Goal: Subscribe to service/newsletter

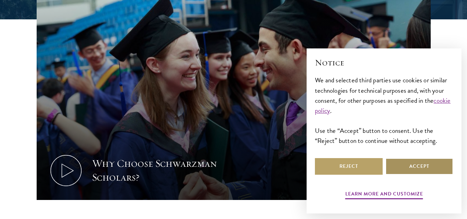
click at [414, 166] on button "Accept" at bounding box center [420, 166] width 68 height 17
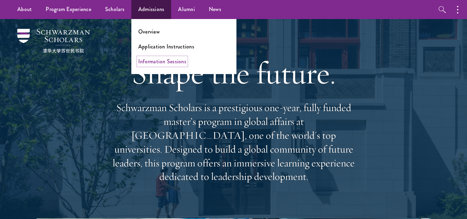
click at [153, 60] on link "Information Sessions" at bounding box center [162, 61] width 48 height 8
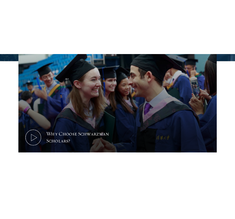
scroll to position [280, 0]
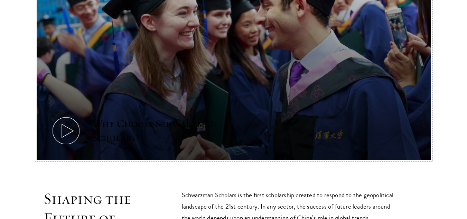
click at [229, 100] on button "Why Choose Schwarzman Scholars?" at bounding box center [234, 49] width 394 height 222
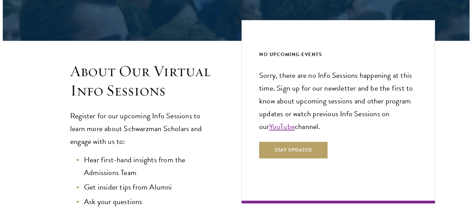
scroll to position [141, 0]
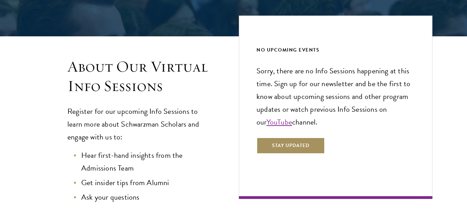
click at [285, 148] on button "Stay Updated" at bounding box center [291, 145] width 68 height 17
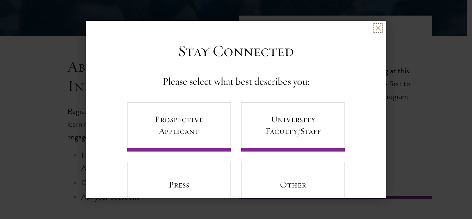
scroll to position [12, 0]
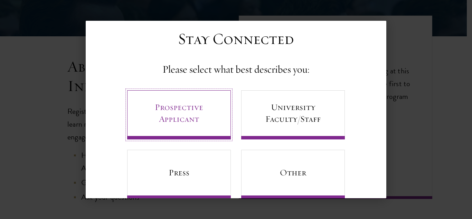
click at [185, 126] on link "Prospective Applicant" at bounding box center [179, 114] width 104 height 49
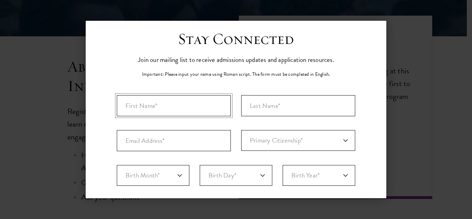
click at [171, 109] on input "First Name*" at bounding box center [174, 105] width 114 height 21
type input "Benjamin"
type input "V"
type input "Culberson"
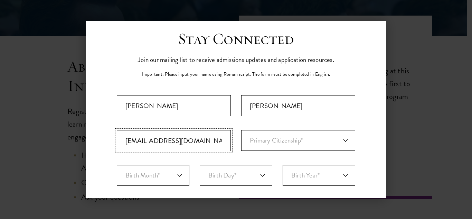
type input "bculberson@ggc.edu"
select select "US"
click at [241, 130] on select "Primary Citizenship* Afghanistan Aland Islands Albania Algeria Andorra Angola A…" at bounding box center [298, 140] width 114 height 21
click at [175, 188] on fieldset "Birth Month* January February March April May June July August September Octobe…" at bounding box center [236, 182] width 239 height 35
click at [174, 183] on select "Birth Month* January February March April May June July August September Octobe…" at bounding box center [153, 175] width 73 height 21
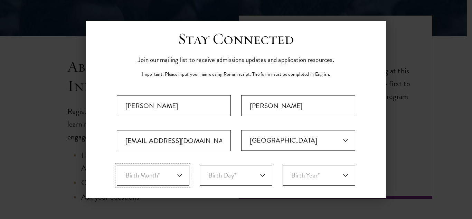
select select "03"
click at [117, 165] on select "Birth Month* January February March April May June July August September Octobe…" at bounding box center [153, 175] width 73 height 21
click at [245, 172] on select "Birth Day* 1 2 3 4 5 6 7 8 9 10 11 12 13 14 15 16 17 18 19 20 21 22 23 24 25 26…" at bounding box center [236, 175] width 73 height 21
select select "03"
click at [200, 165] on select "Birth Day* 1 2 3 4 5 6 7 8 9 10 11 12 13 14 15 16 17 18 19 20 21 22 23 24 25 26…" at bounding box center [236, 175] width 73 height 21
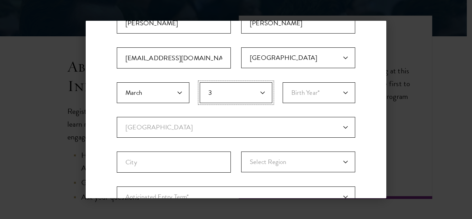
scroll to position [96, 0]
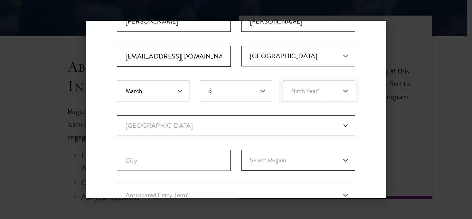
click at [329, 84] on select "Birth Year* 2025 2024 2023 2022 2021 2020 2019 2018 2017 2016 2015 2014 2013 20…" at bounding box center [319, 91] width 73 height 21
select select "2004"
click at [283, 81] on select "Birth Year* 2025 2024 2023 2022 2021 2020 2019 2018 2017 2016 2015 2014 2013 20…" at bounding box center [319, 91] width 73 height 21
click at [306, 135] on select "Current Country Afghanistan Aland Islands Albania Algeria Andorra Angola Anguil…" at bounding box center [236, 125] width 239 height 21
select select "US"
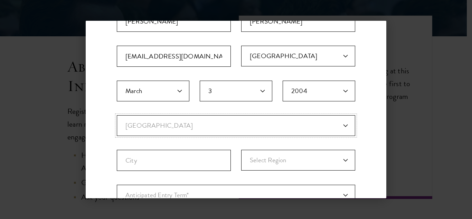
click at [117, 115] on select "Current Country Afghanistan Aland Islands Albania Algeria Andorra Angola Anguil…" at bounding box center [236, 125] width 239 height 21
select select
type input "Dacula"
select select "GA"
click at [241, 150] on select "Select State Alabama Alaska American Samoa APO/FPO (AA) APO/FPO (AE) APO/FPO (A…" at bounding box center [298, 160] width 114 height 21
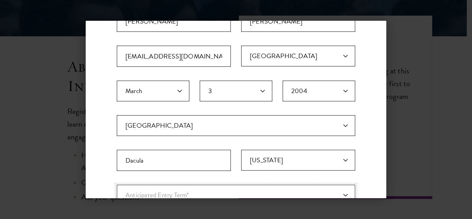
scroll to position [104, 0]
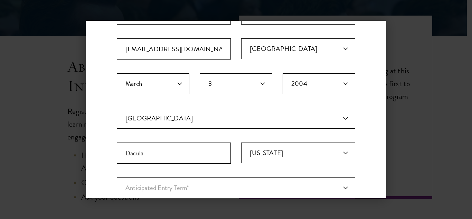
drag, startPoint x: 387, startPoint y: 97, endPoint x: 386, endPoint y: 109, distance: 11.4
click at [386, 109] on div "Back Stay Connected Please select what best describes you: Prospective Applican…" at bounding box center [236, 109] width 472 height 177
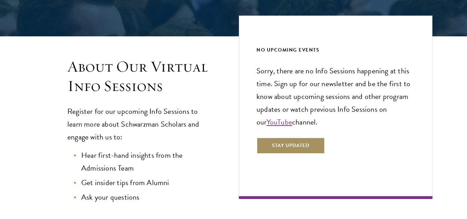
drag, startPoint x: 386, startPoint y: 109, endPoint x: 386, endPoint y: 128, distance: 19.0
click at [386, 128] on div "About Overview Leadership Donors Program Experience Overview Curriculum Student…" at bounding box center [233, 120] width 467 height 523
click at [296, 138] on button "Stay Updated" at bounding box center [291, 145] width 68 height 17
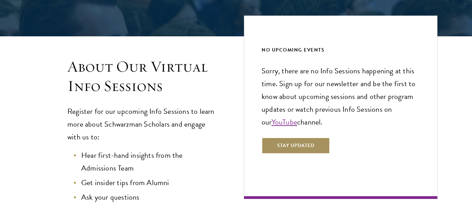
scroll to position [0, 0]
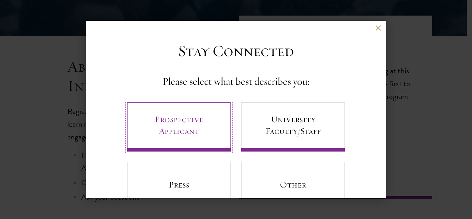
click at [203, 125] on link "Prospective Applicant" at bounding box center [179, 126] width 104 height 49
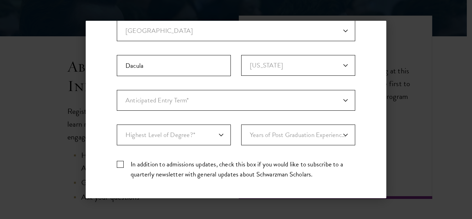
scroll to position [198, 0]
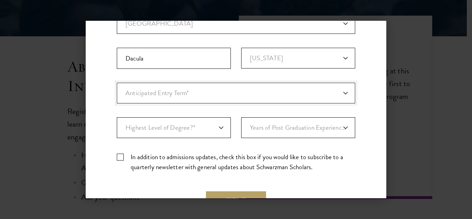
click at [224, 98] on select "Anticipated Entry Term* August 2026 (Application opens April 2025) Just Explori…" at bounding box center [236, 93] width 239 height 21
select select "a6790467-ebe7-4045-a56a-66c1cae98076"
click at [117, 83] on select "Anticipated Entry Term* August 2026 (Application opens April 2025) Just Explori…" at bounding box center [236, 93] width 239 height 21
click at [179, 131] on select "Highest Level of Degree?* PHD Bachelor's Master's Current Undergraduate Student" at bounding box center [174, 127] width 114 height 21
click at [117, 117] on select "Highest Level of Degree?* PHD Bachelor's Master's Current Undergraduate Student" at bounding box center [174, 127] width 114 height 21
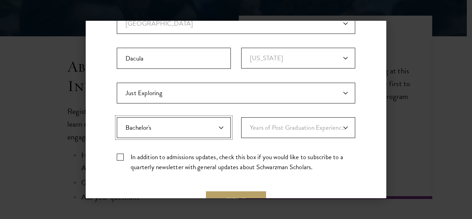
click at [178, 132] on select "Highest Level of Degree?* PHD Bachelor's Master's Current Undergraduate Student" at bounding box center [174, 127] width 114 height 21
select select "bf44f490-31e9-4d16-b1d2-df861e7933aa"
click at [117, 117] on select "Highest Level of Degree?* PHD Bachelor's Master's Current Undergraduate Student" at bounding box center [174, 127] width 114 height 21
click at [279, 129] on select "Years of Post Graduation Experience?* 1 2 3 4 5 6 7 8 9 10" at bounding box center [298, 127] width 114 height 21
click at [241, 117] on select "Years of Post Graduation Experience?* 1 2 3 4 5 6 7 8 9 10" at bounding box center [298, 127] width 114 height 21
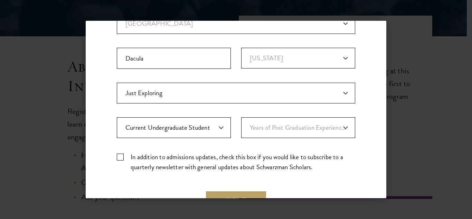
click at [154, 162] on label "In addition to admissions updates, check this box if you would like to subscrib…" at bounding box center [236, 162] width 239 height 20
click at [154, 156] on input "In addition to admissions updates, check this box if you would like to subscrib…" at bounding box center [236, 154] width 239 height 4
click at [212, 159] on label "In addition to admissions updates, check this box if you would like to subscrib…" at bounding box center [236, 162] width 239 height 20
click at [212, 156] on input "In addition to admissions updates, check this box if you would like to subscrib…" at bounding box center [236, 154] width 239 height 4
click at [272, 155] on label "In addition to admissions updates, check this box if you would like to subscrib…" at bounding box center [236, 162] width 239 height 20
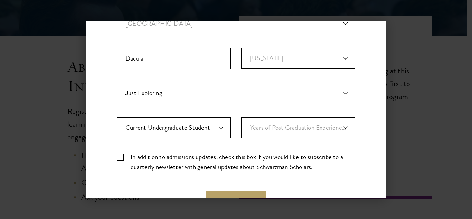
click at [272, 155] on input "In addition to admissions updates, check this box if you would like to subscrib…" at bounding box center [236, 154] width 239 height 4
checkbox input "true"
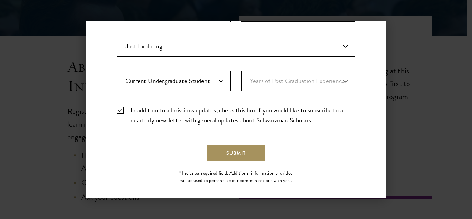
drag, startPoint x: 383, startPoint y: 169, endPoint x: 242, endPoint y: 154, distance: 141.9
click at [242, 154] on button "Submit" at bounding box center [236, 153] width 60 height 17
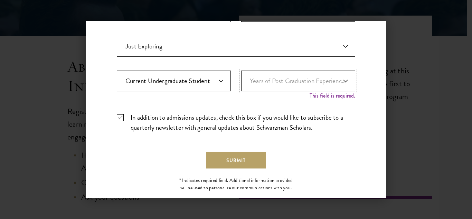
click at [335, 78] on select "Years of Post Graduation Experience?* 1 2 3 4 5 6 7 8 9 10" at bounding box center [298, 81] width 114 height 21
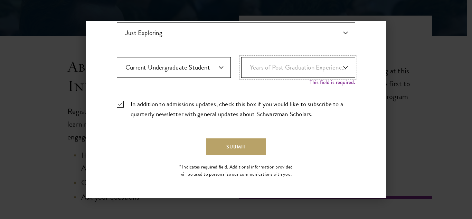
click at [310, 66] on select "Years of Post Graduation Experience?* 1 2 3 4 5 6 7 8 9 10" at bounding box center [298, 67] width 114 height 21
select select "1"
click at [241, 64] on select "Years of Post Graduation Experience?* 1 2 3 4 5 6 7 8 9 10" at bounding box center [298, 67] width 114 height 21
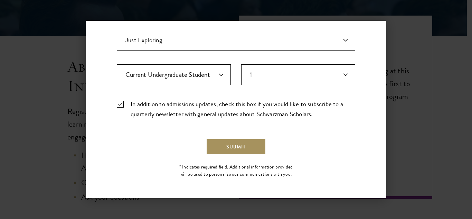
click at [236, 142] on button "Submit" at bounding box center [236, 146] width 60 height 17
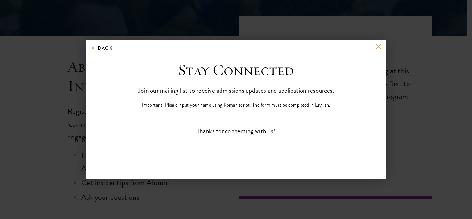
scroll to position [0, 0]
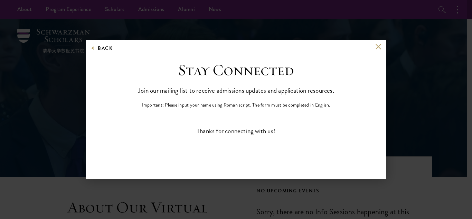
click at [375, 45] on div "Back" at bounding box center [236, 52] width 301 height 17
click at [376, 44] on button at bounding box center [379, 47] width 6 height 6
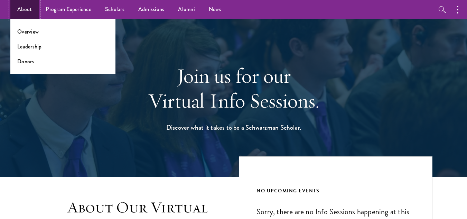
click at [24, 12] on link "About" at bounding box center [24, 9] width 28 height 19
